Goal: Task Accomplishment & Management: Use online tool/utility

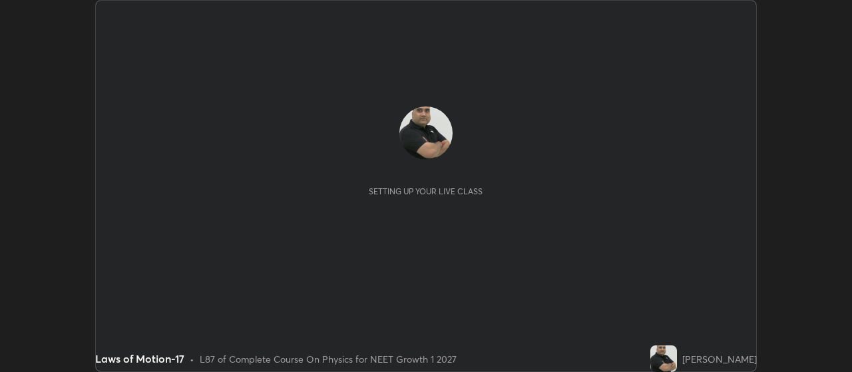
scroll to position [372, 851]
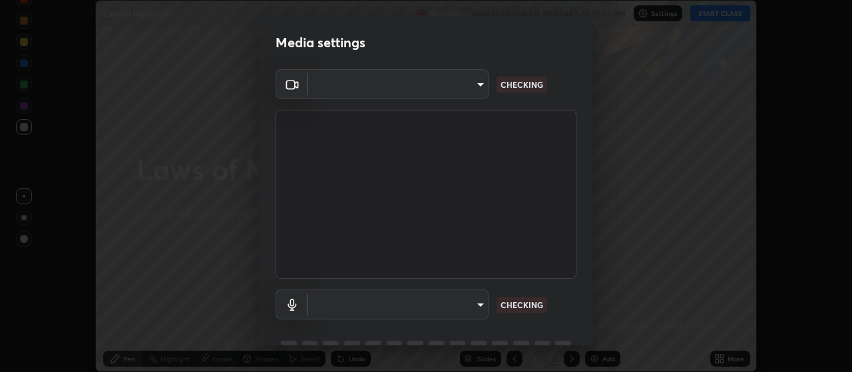
type input "cb5f757981b1586acb8e19eb1dea331b1f320d0a6ce771c897cc257aba28c101"
type input "default"
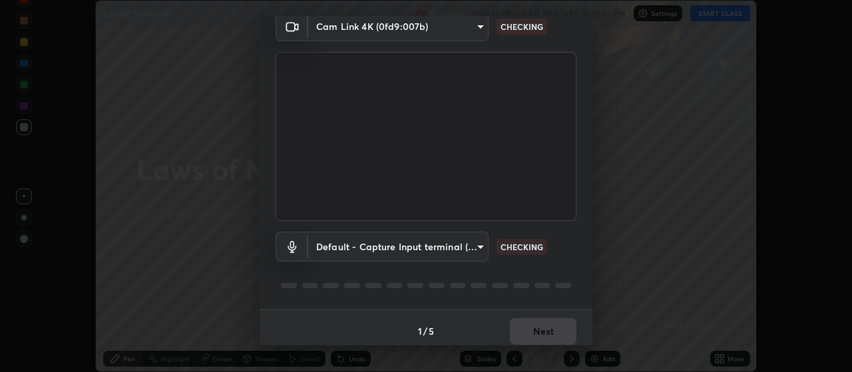
scroll to position [65, 0]
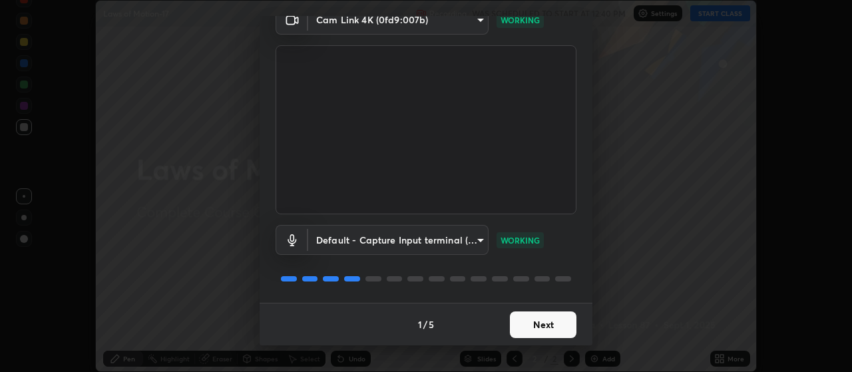
click at [555, 319] on button "Next" at bounding box center [543, 324] width 67 height 27
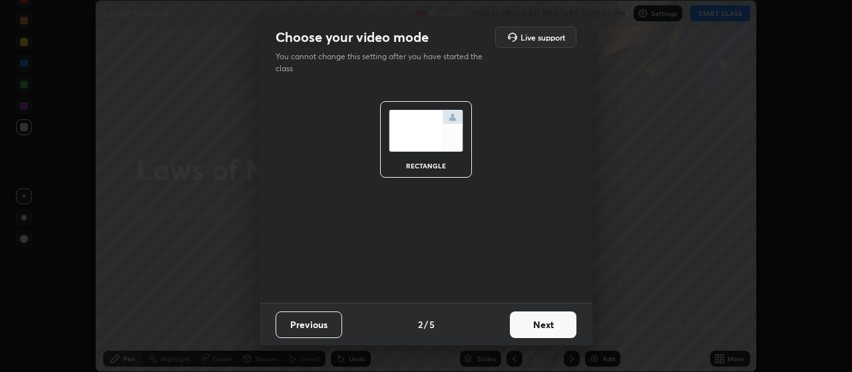
scroll to position [0, 0]
click at [555, 323] on button "Next" at bounding box center [543, 324] width 67 height 27
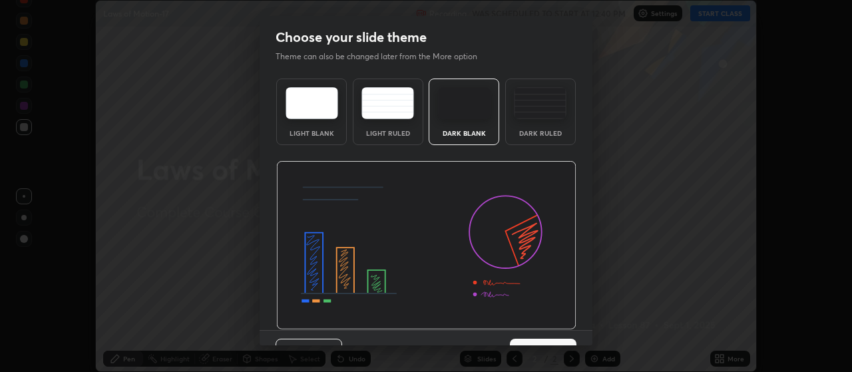
scroll to position [27, 0]
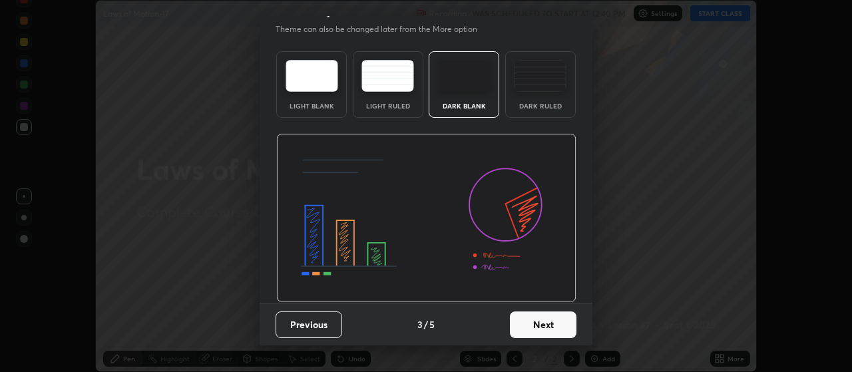
click at [548, 324] on button "Next" at bounding box center [543, 324] width 67 height 27
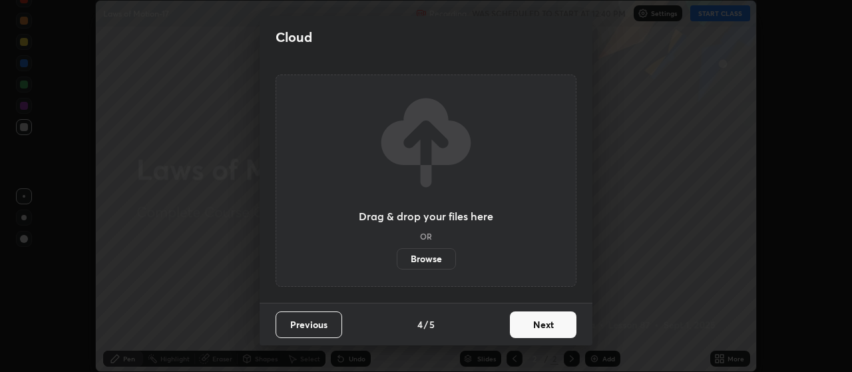
scroll to position [0, 0]
click at [558, 323] on button "Next" at bounding box center [543, 324] width 67 height 27
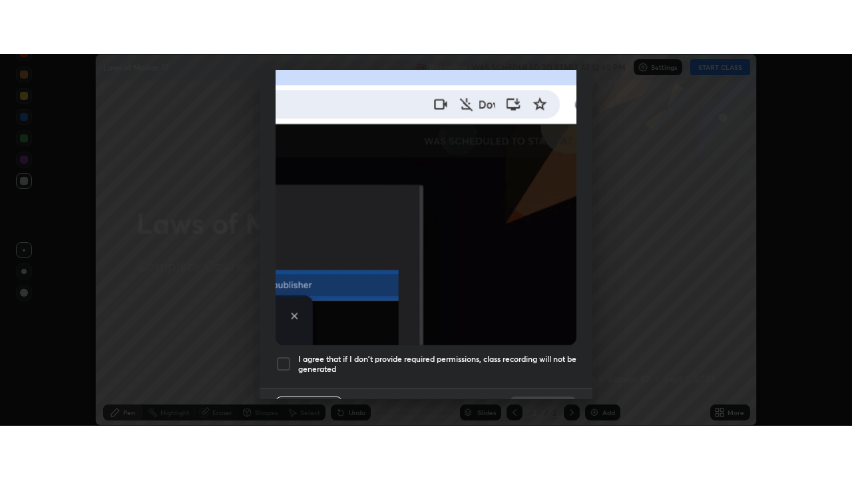
scroll to position [336, 0]
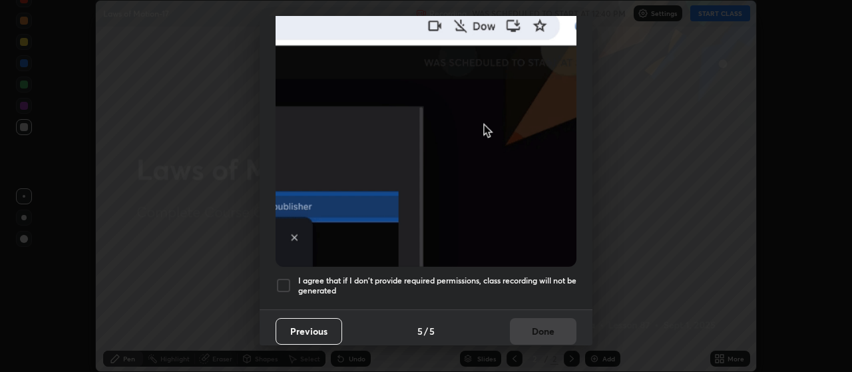
click at [282, 278] on div at bounding box center [284, 286] width 16 height 16
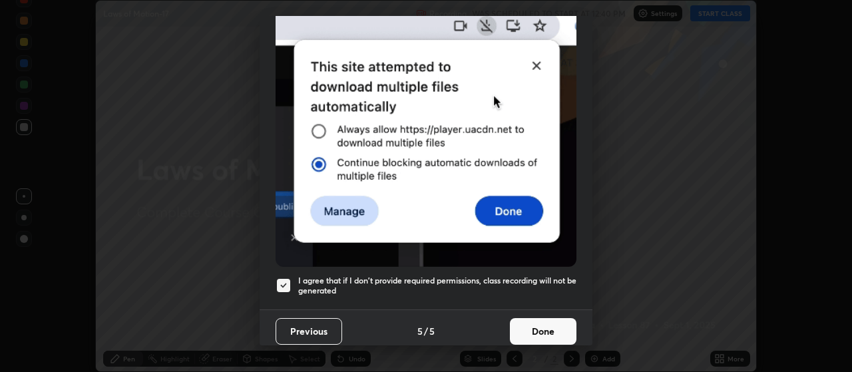
click at [555, 324] on button "Done" at bounding box center [543, 331] width 67 height 27
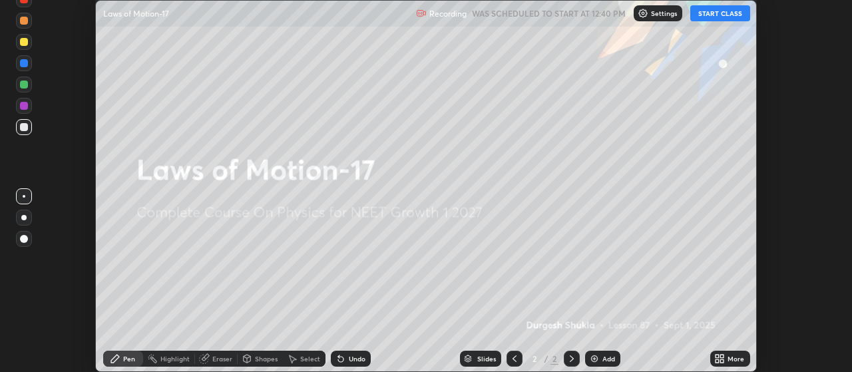
click at [735, 16] on button "START CLASS" at bounding box center [720, 13] width 60 height 16
click at [601, 359] on div "Add" at bounding box center [602, 359] width 35 height 16
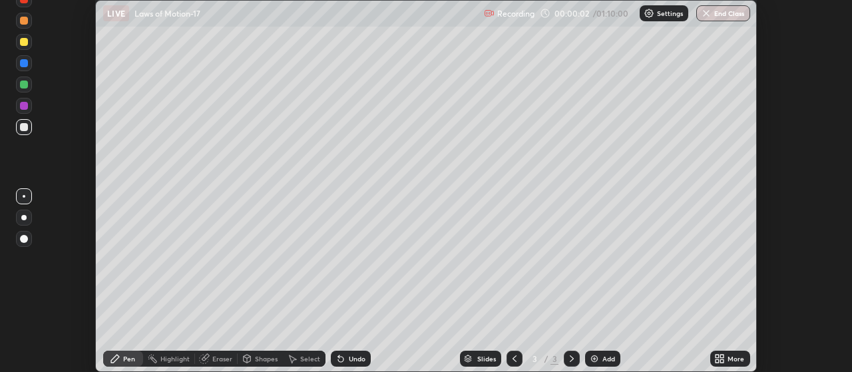
click at [720, 357] on icon at bounding box center [719, 358] width 11 height 11
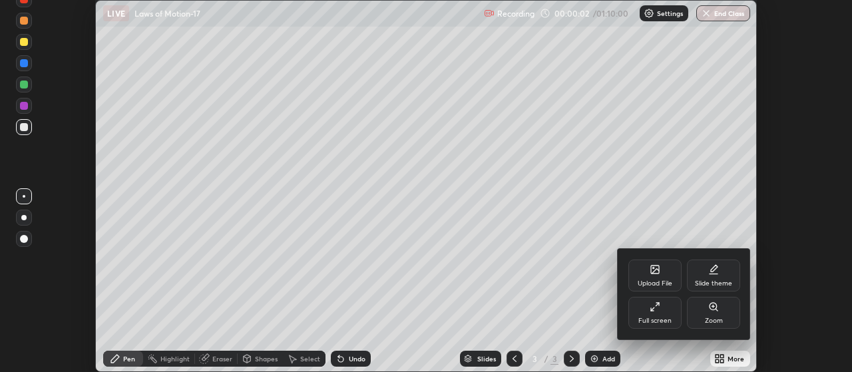
click at [659, 311] on icon at bounding box center [655, 306] width 11 height 11
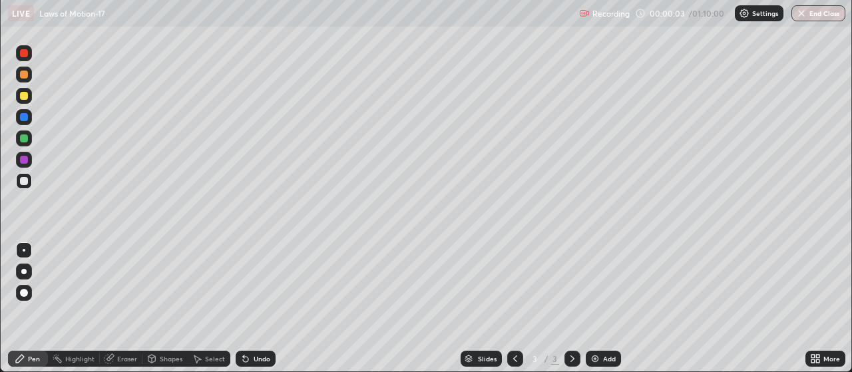
scroll to position [479, 852]
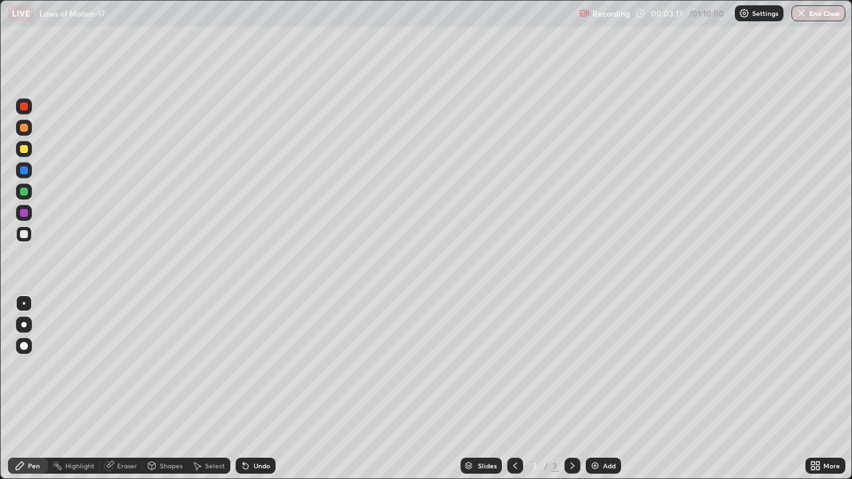
click at [25, 346] on div at bounding box center [24, 346] width 8 height 8
click at [603, 371] on div "Add" at bounding box center [609, 466] width 13 height 7
click at [595, 371] on img at bounding box center [595, 466] width 11 height 11
click at [26, 146] on div at bounding box center [24, 149] width 8 height 8
click at [604, 371] on div "Add" at bounding box center [609, 466] width 13 height 7
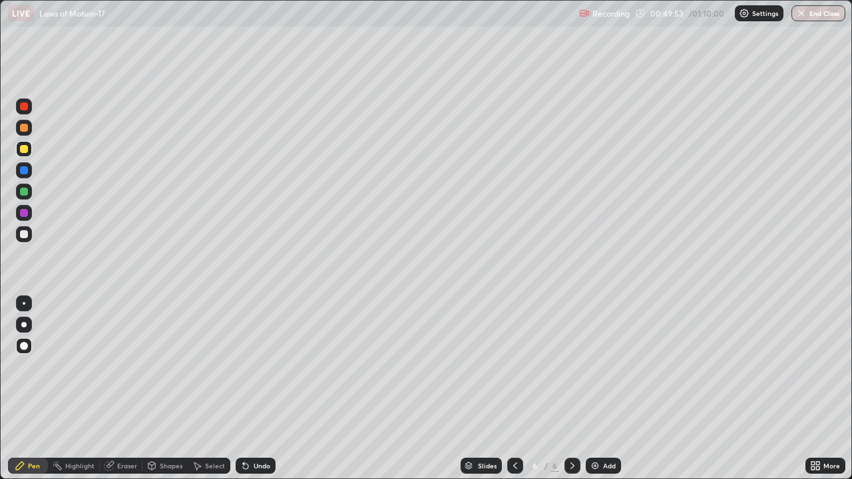
click at [513, 371] on icon at bounding box center [515, 466] width 4 height 7
click at [570, 371] on icon at bounding box center [572, 466] width 11 height 11
click at [27, 130] on div at bounding box center [24, 128] width 8 height 8
click at [812, 13] on button "End Class" at bounding box center [818, 13] width 54 height 16
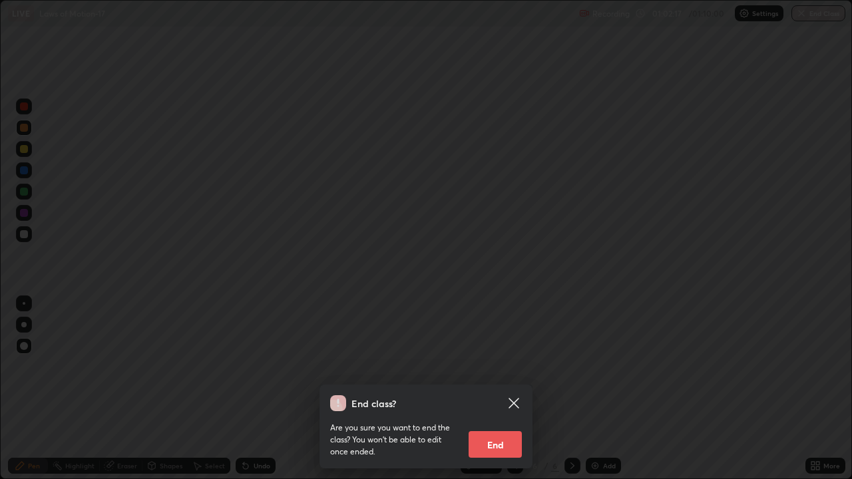
click at [502, 371] on button "End" at bounding box center [495, 444] width 53 height 27
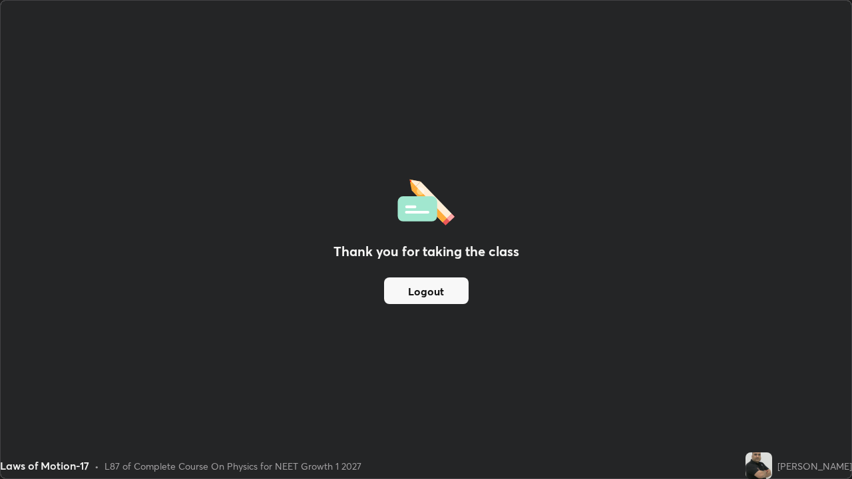
click at [453, 294] on button "Logout" at bounding box center [426, 291] width 85 height 27
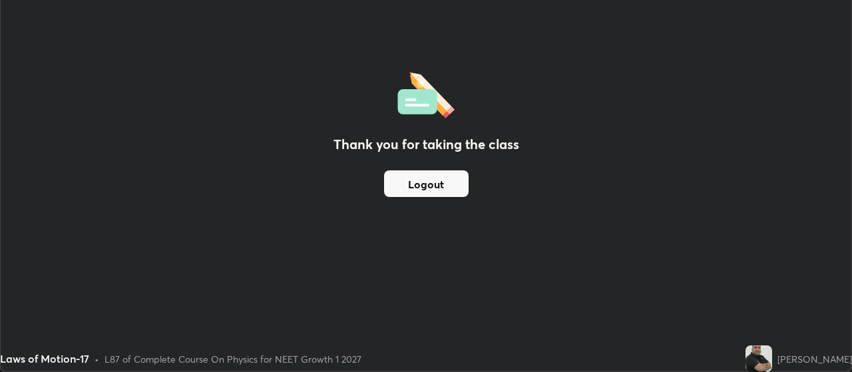
scroll to position [66179, 65699]
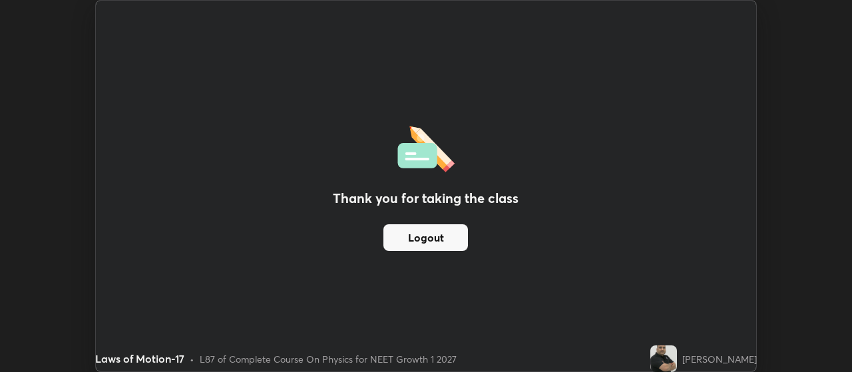
click at [436, 238] on button "Logout" at bounding box center [425, 237] width 85 height 27
